Goal: Find specific page/section: Find specific page/section

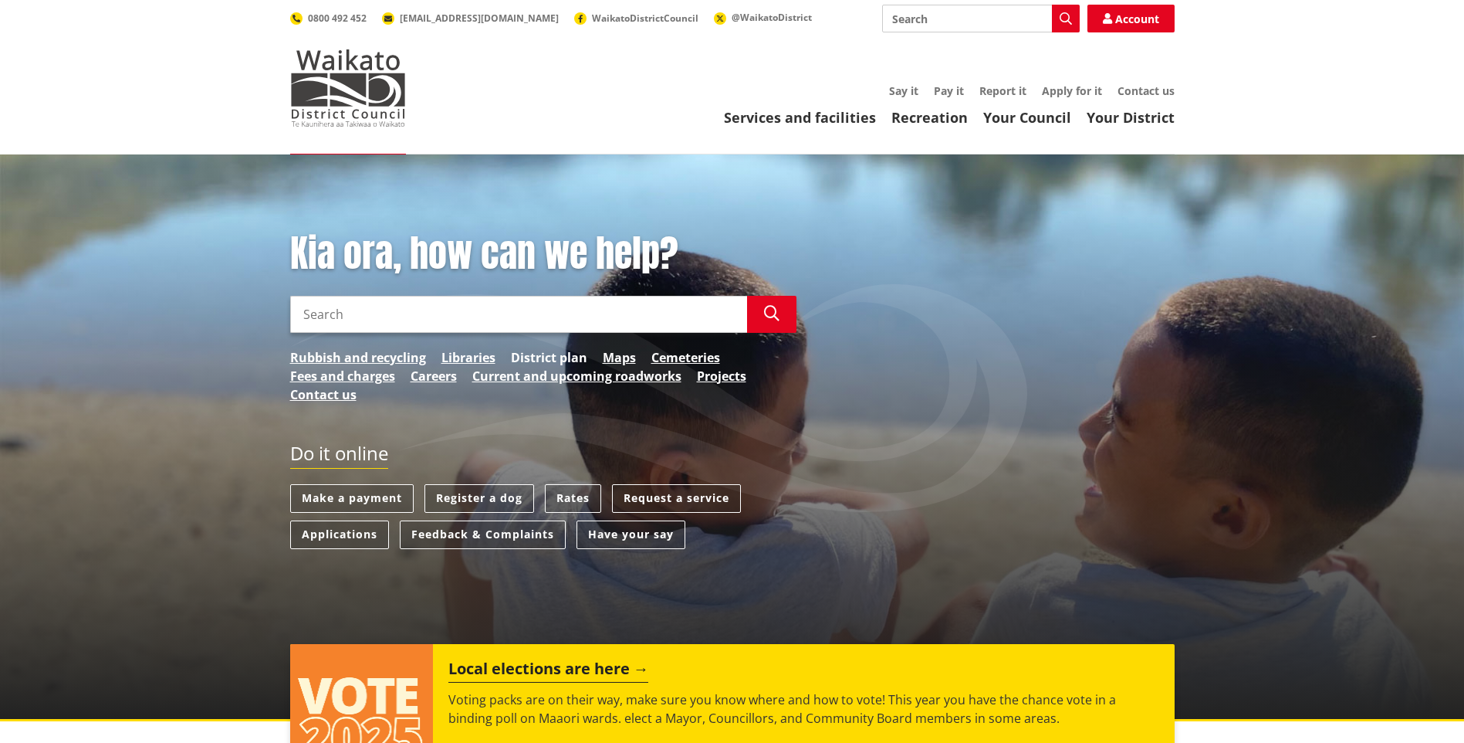
click at [563, 358] on link "District plan" at bounding box center [549, 357] width 76 height 19
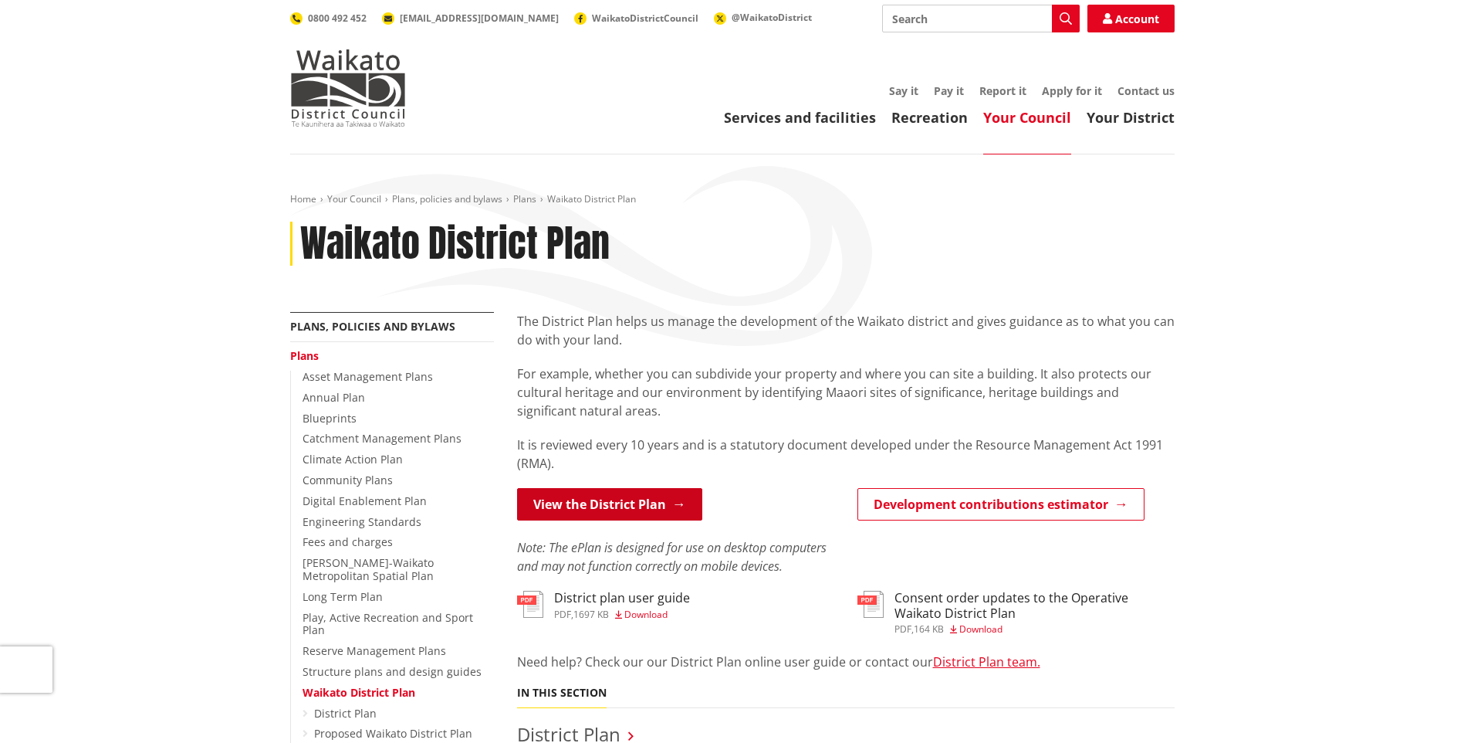
click at [617, 499] on link "View the District Plan" at bounding box center [609, 504] width 185 height 32
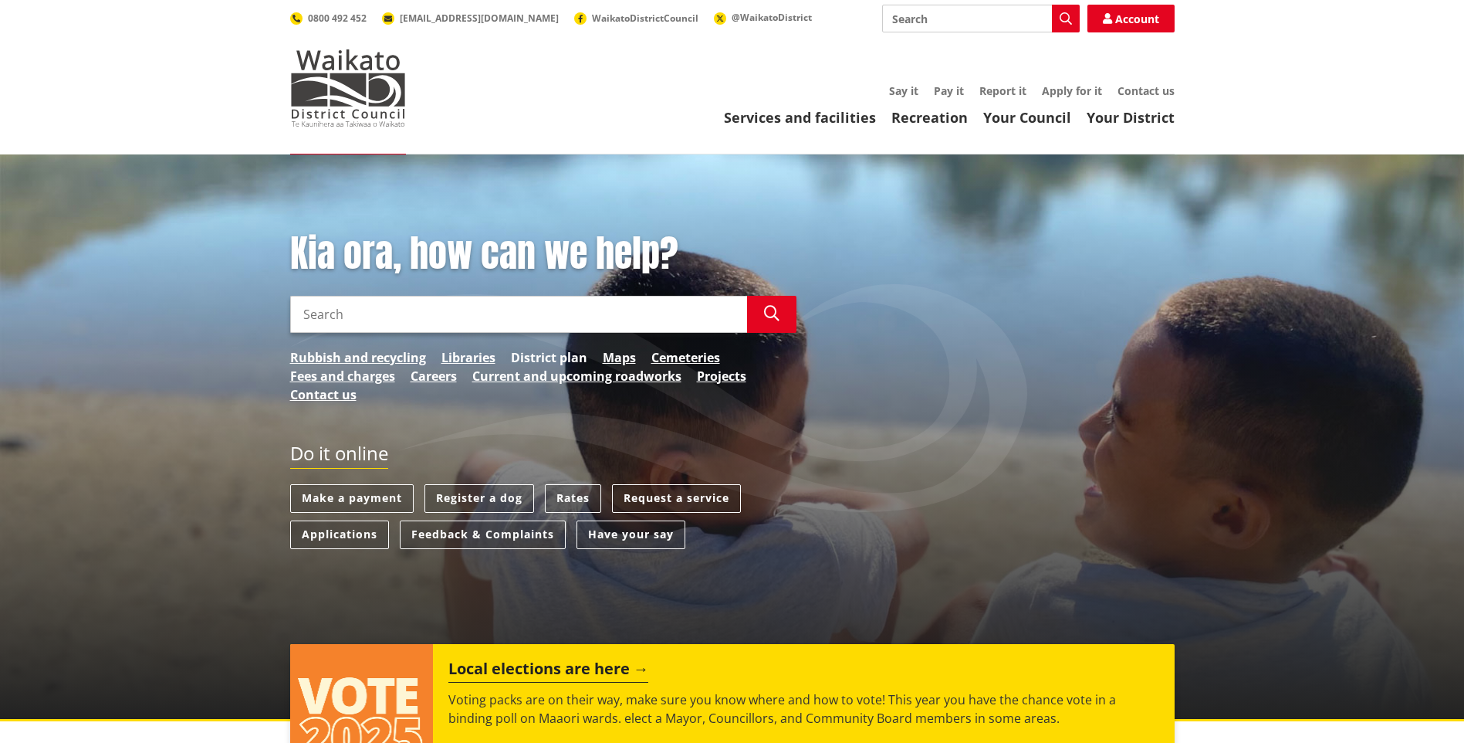
click at [560, 356] on link "District plan" at bounding box center [549, 357] width 76 height 19
